Goal: Find specific page/section: Find specific page/section

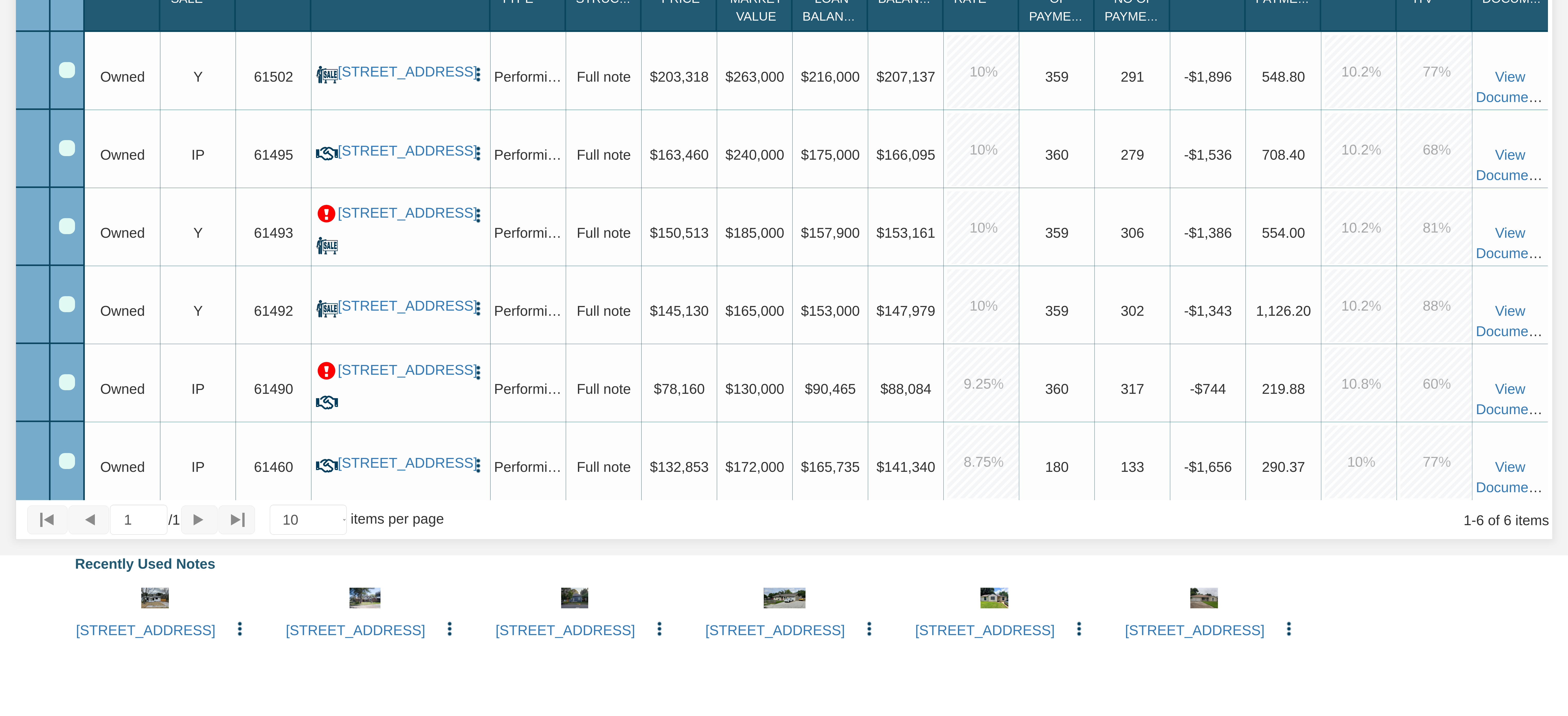
scroll to position [436, 0]
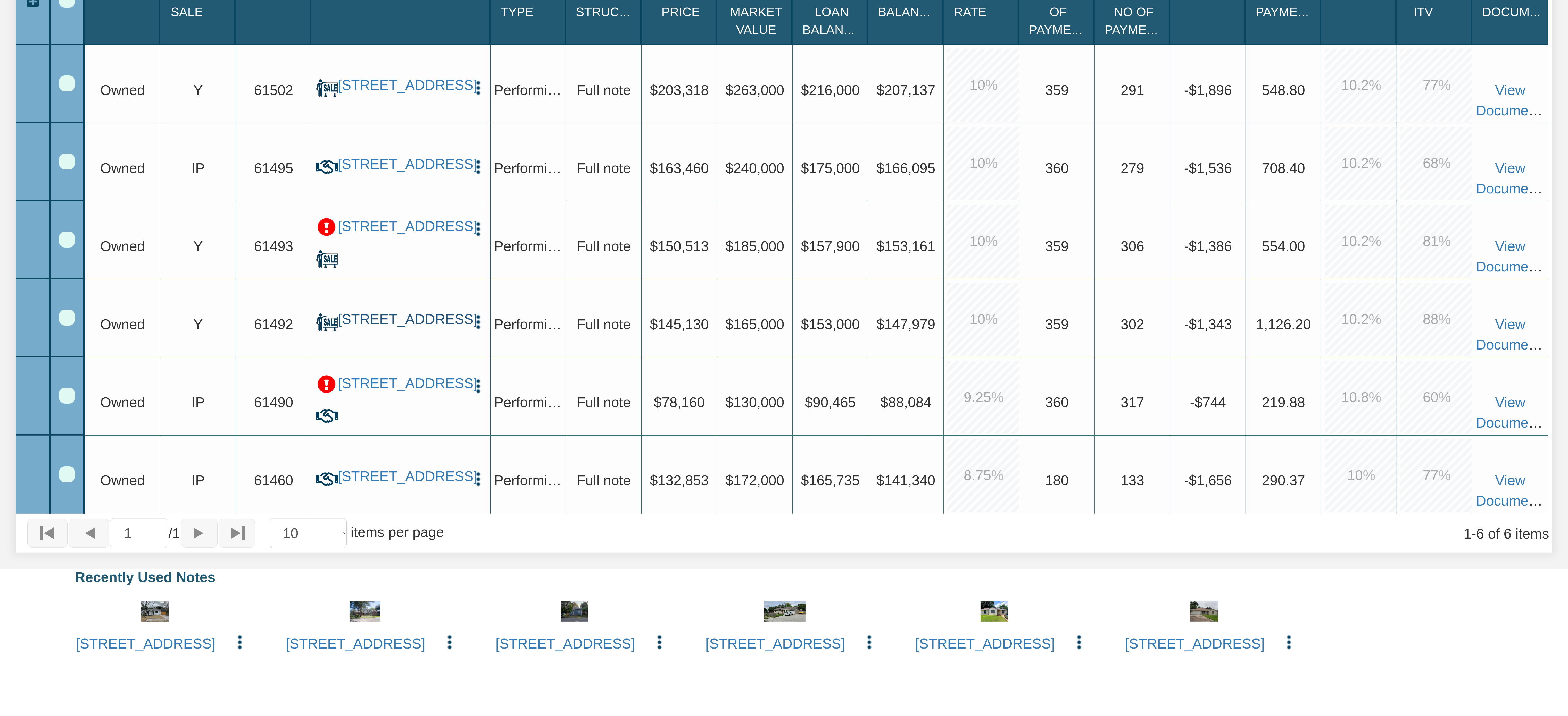
click at [402, 311] on link "[STREET_ADDRESS]" at bounding box center [401, 320] width 126 height 17
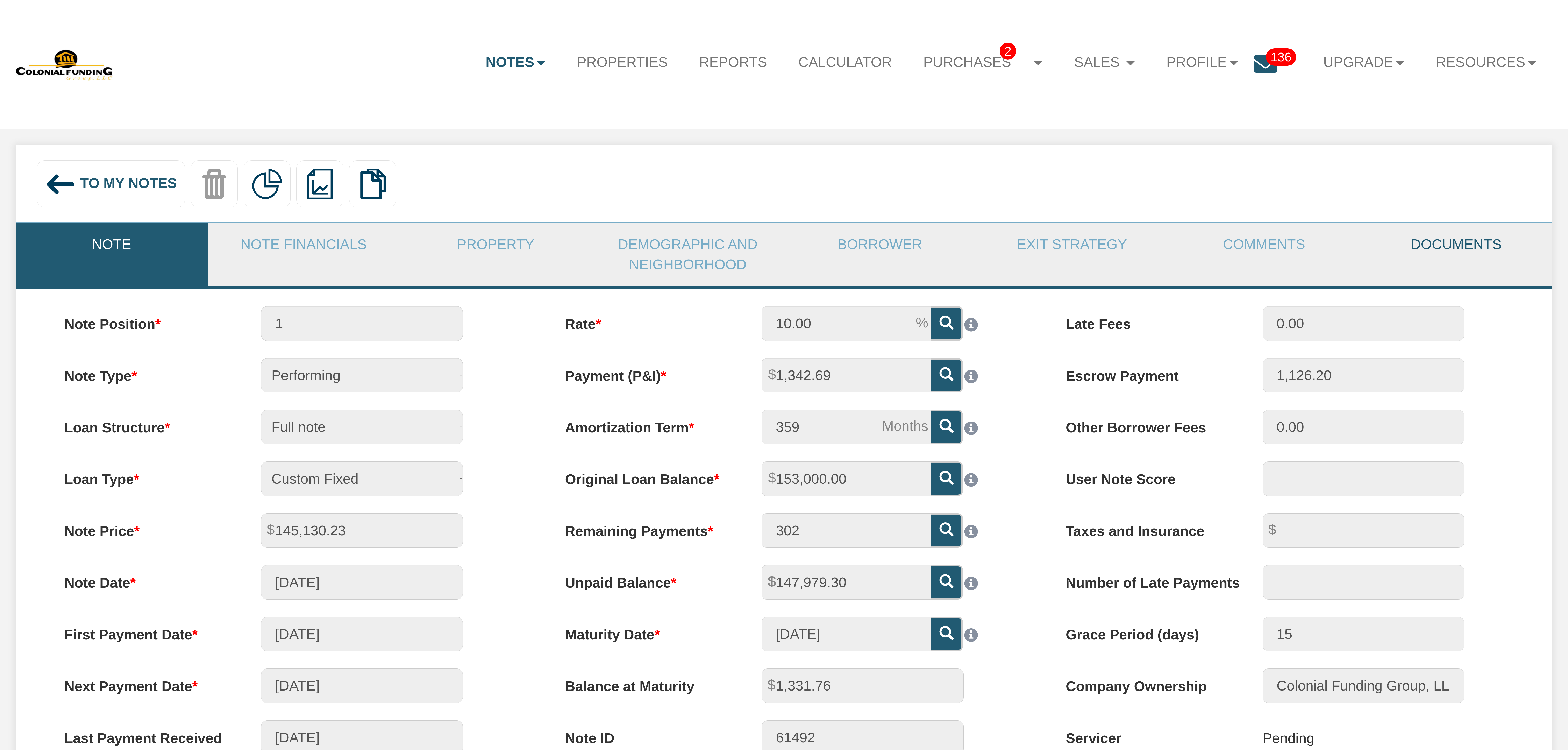
click at [1040, 242] on link "Documents" at bounding box center [1456, 244] width 191 height 43
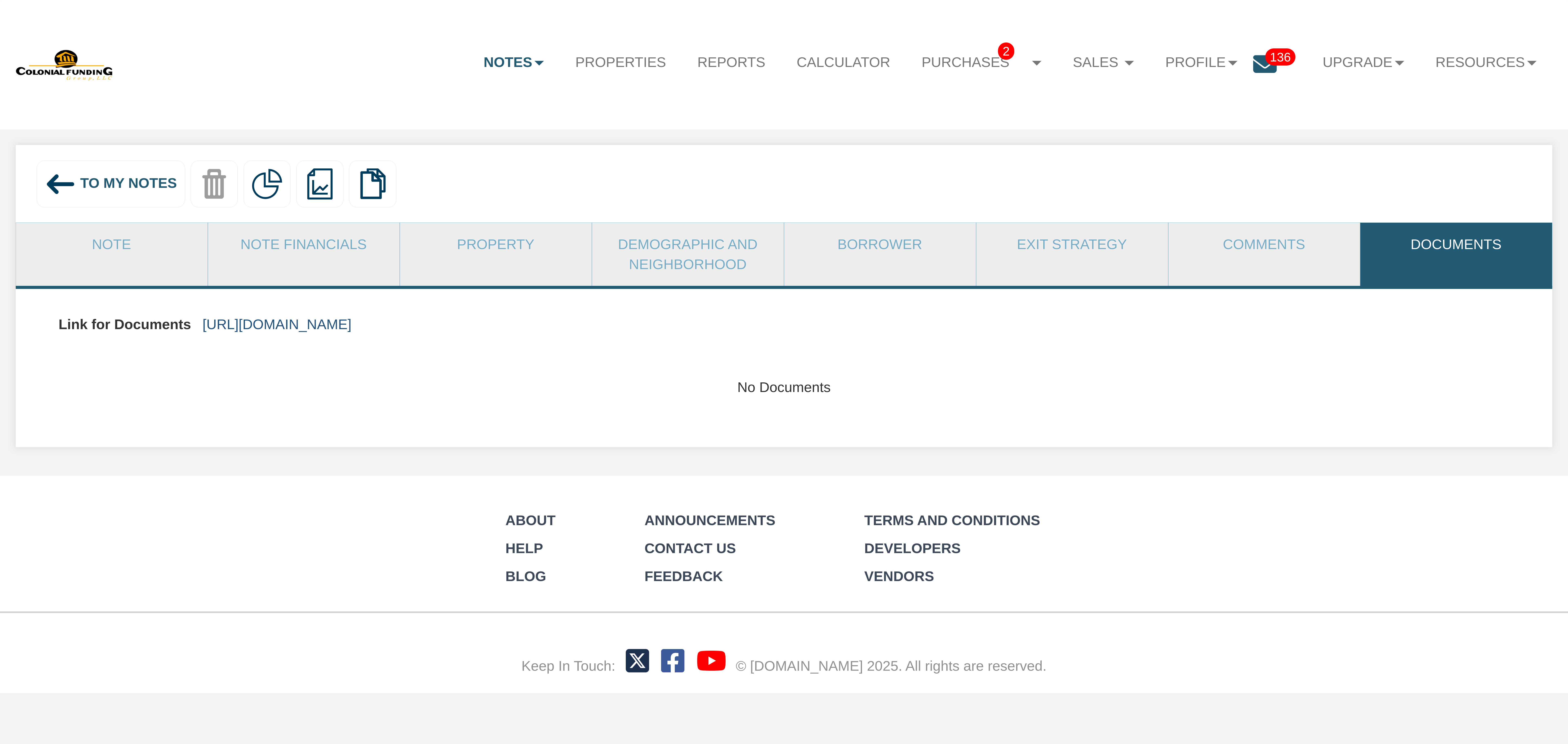
click at [352, 323] on link "[URL][DOMAIN_NAME]" at bounding box center [277, 325] width 149 height 16
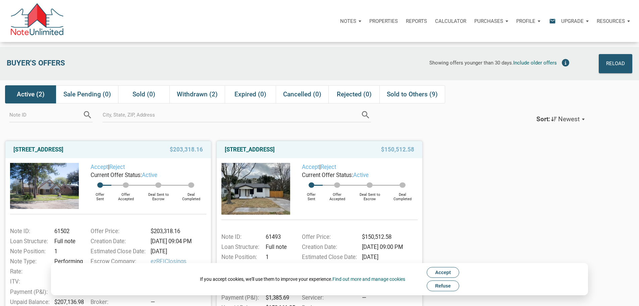
click at [448, 271] on span "Accept" at bounding box center [443, 271] width 16 height 5
